Goal: Information Seeking & Learning: Learn about a topic

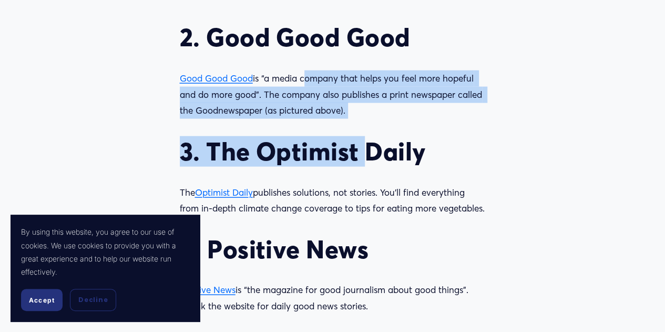
drag, startPoint x: 367, startPoint y: 133, endPoint x: 303, endPoint y: 76, distance: 84.9
click at [303, 76] on div "There’s more good news in the world than you might think. Does the news make yo…" at bounding box center [333, 338] width 306 height 1246
click at [303, 76] on p "Good Good Good is “a media company that helps you feel more hopeful and do more…" at bounding box center [333, 94] width 306 height 48
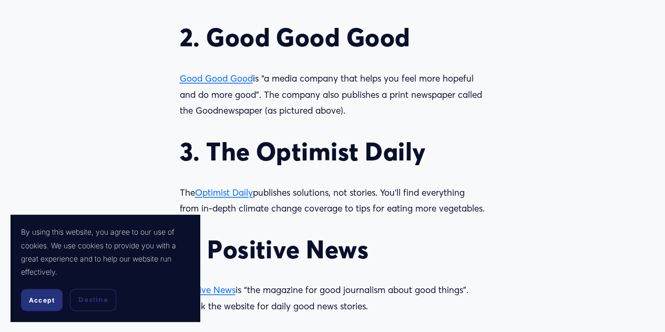
drag, startPoint x: 303, startPoint y: 76, endPoint x: 349, endPoint y: 111, distance: 57.4
click at [349, 111] on p "Good Good Good is “a media company that helps you feel more hopeful and do more…" at bounding box center [333, 94] width 306 height 48
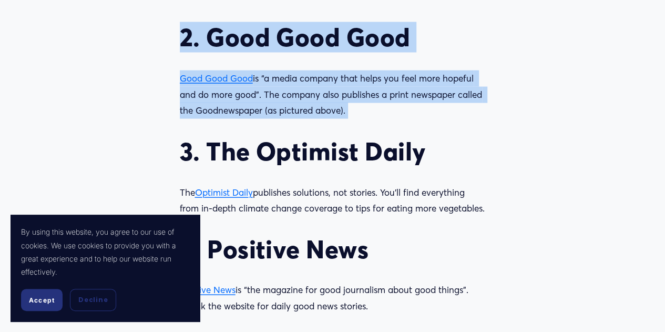
drag, startPoint x: 349, startPoint y: 111, endPoint x: 179, endPoint y: 44, distance: 183.0
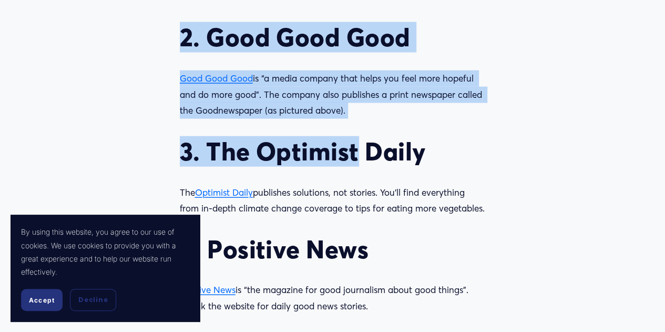
drag, startPoint x: 179, startPoint y: 44, endPoint x: 354, endPoint y: 123, distance: 192.3
click at [354, 123] on div "There’s more good news in the world than you might think. Does the news make yo…" at bounding box center [333, 338] width 306 height 1246
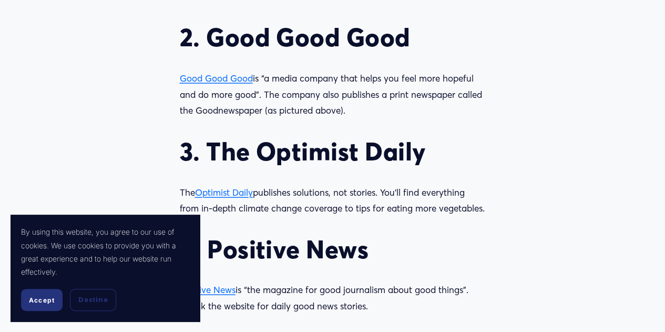
drag, startPoint x: 352, startPoint y: 118, endPoint x: 183, endPoint y: 36, distance: 187.7
click at [183, 36] on div "There’s more good news in the world than you might think. Does the news make yo…" at bounding box center [333, 338] width 306 height 1246
click at [183, 36] on h2 "2. Good Good Good" at bounding box center [333, 38] width 306 height 30
drag, startPoint x: 183, startPoint y: 36, endPoint x: 357, endPoint y: 113, distance: 189.5
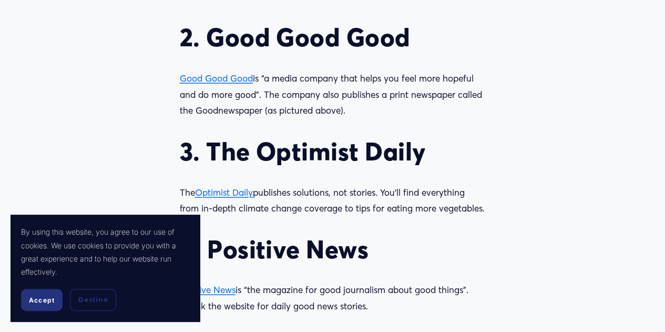
click at [357, 113] on div "There’s more good news in the world than you might think. Does the news make yo…" at bounding box center [333, 338] width 306 height 1246
click at [357, 113] on p "Good Good Good is “a media company that helps you feel more hopeful and do more…" at bounding box center [333, 94] width 306 height 48
